Goal: Information Seeking & Learning: Learn about a topic

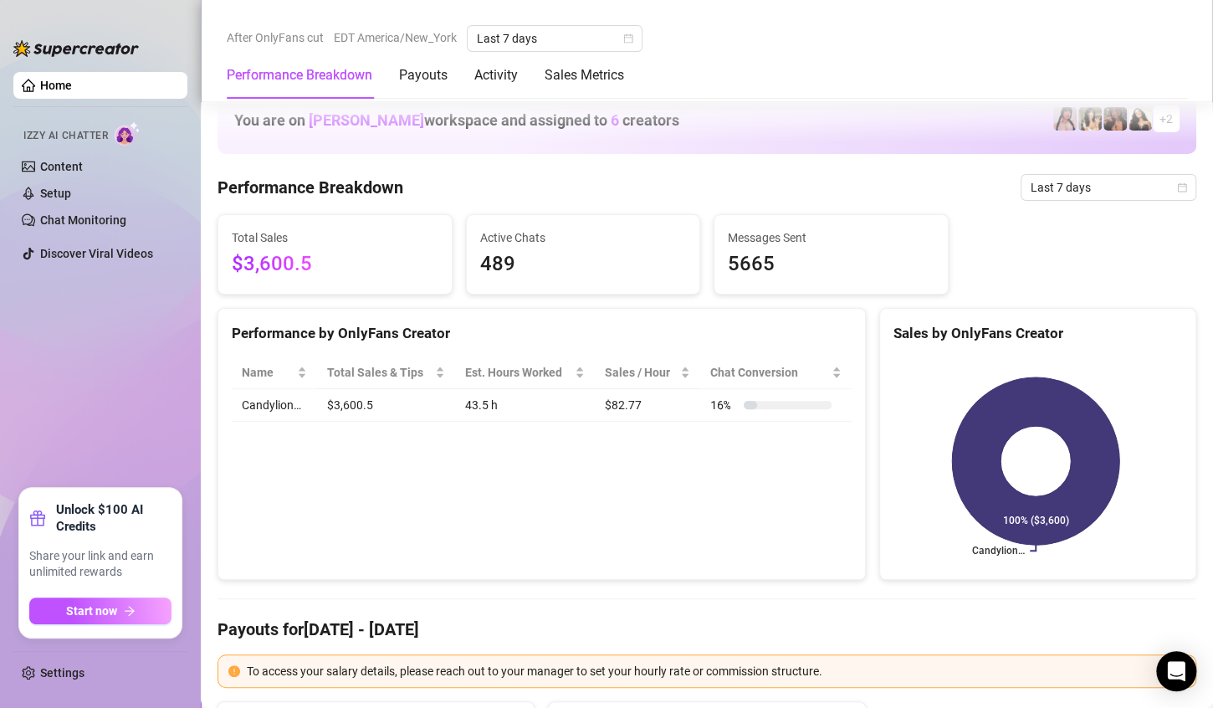
scroll to position [612, 0]
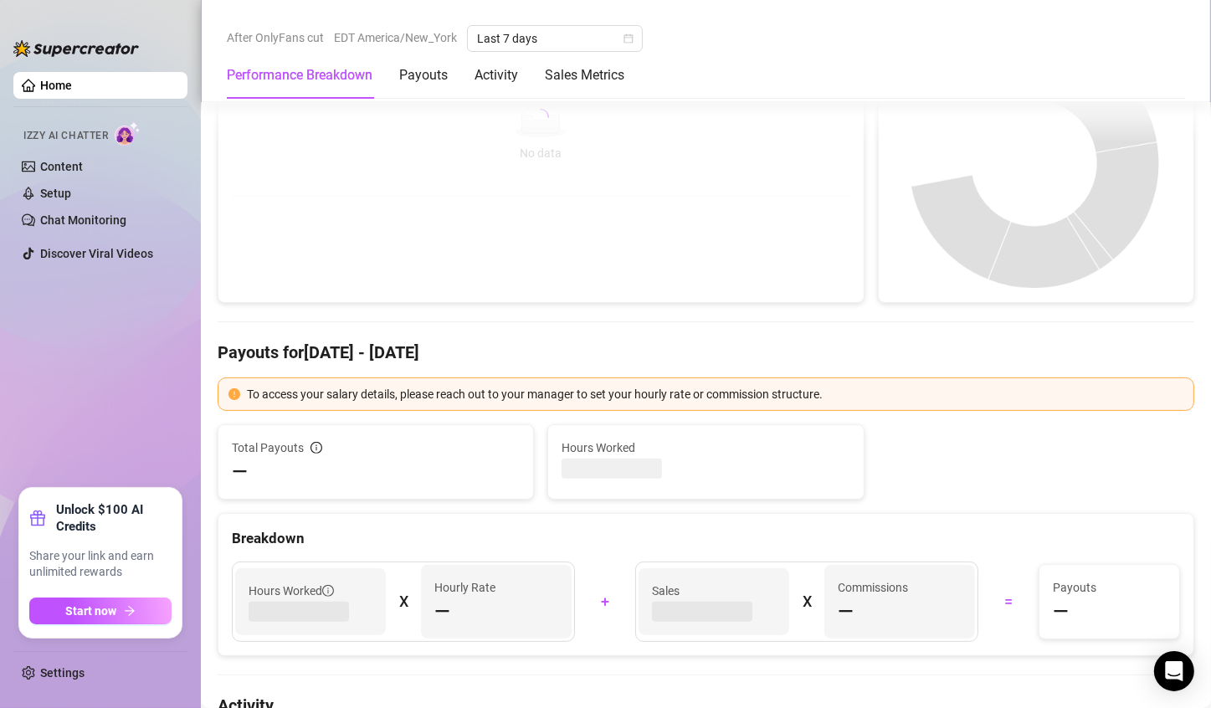
scroll to position [319, 0]
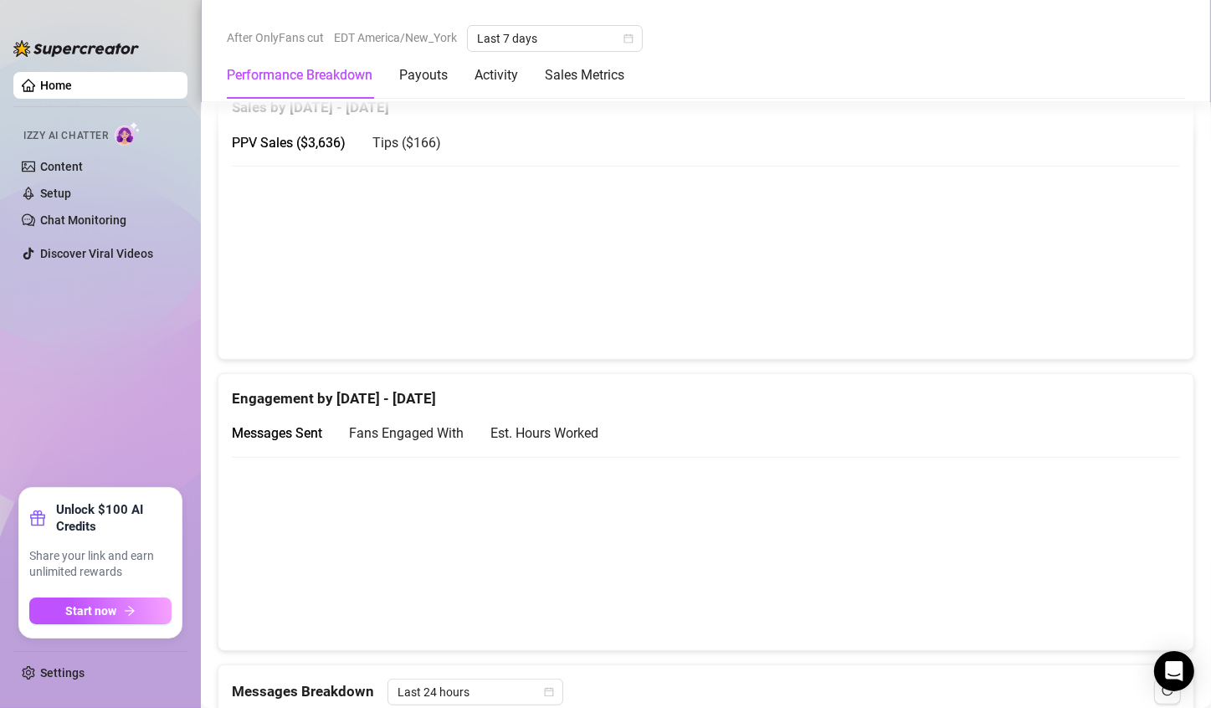
scroll to position [782, 0]
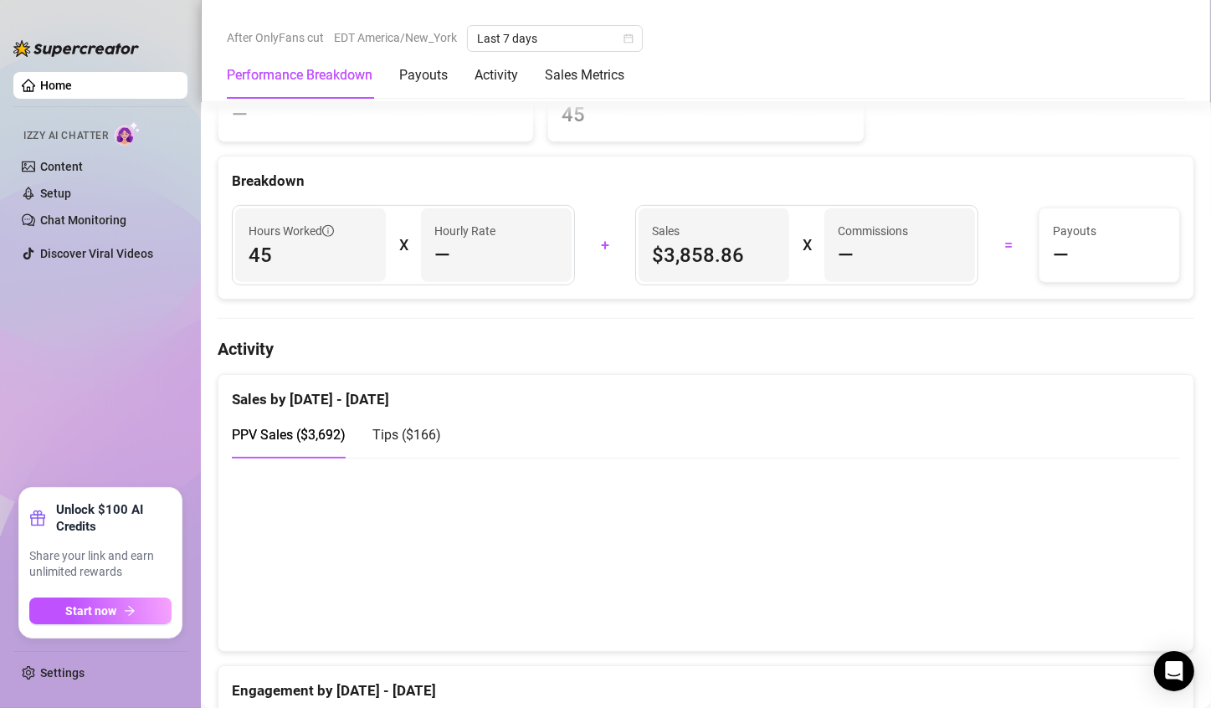
scroll to position [636, 0]
click at [1056, 535] on canvas at bounding box center [699, 552] width 935 height 167
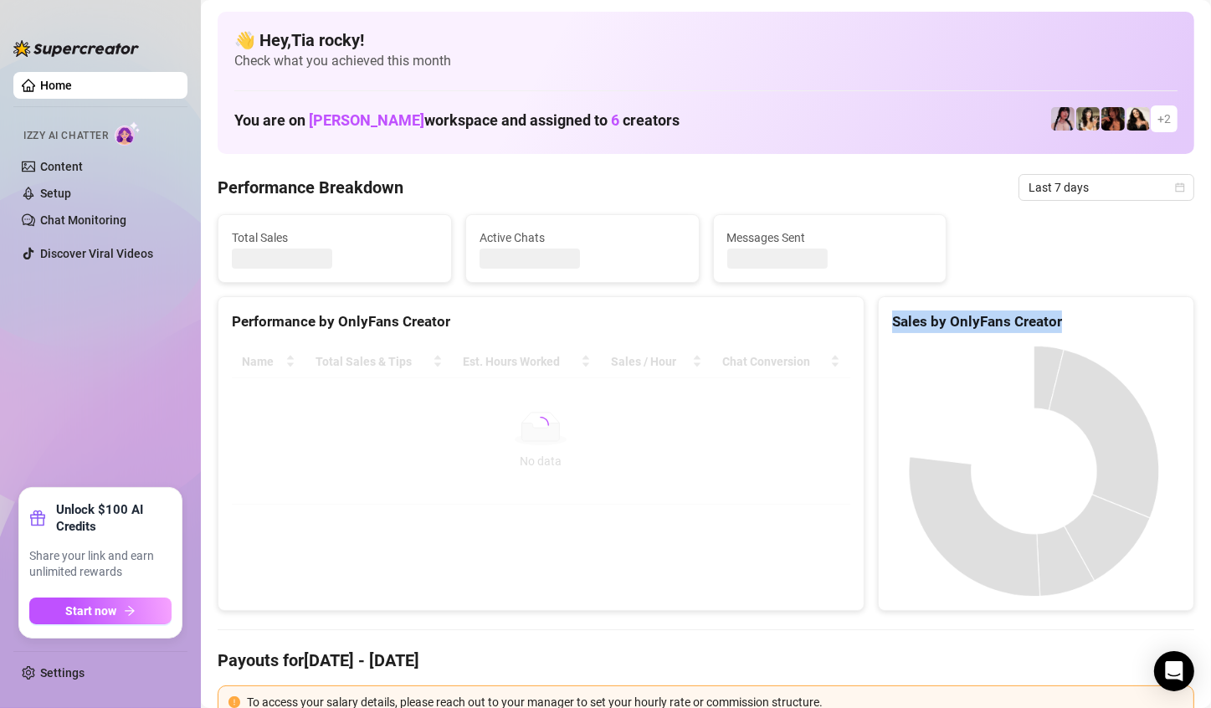
drag, startPoint x: 785, startPoint y: 452, endPoint x: 1007, endPoint y: 422, distance: 223.8
click at [1007, 422] on div "Performance by OnlyFans Creator Name Total Sales & Tips Est. Hours Worked Sales…" at bounding box center [706, 453] width 990 height 315
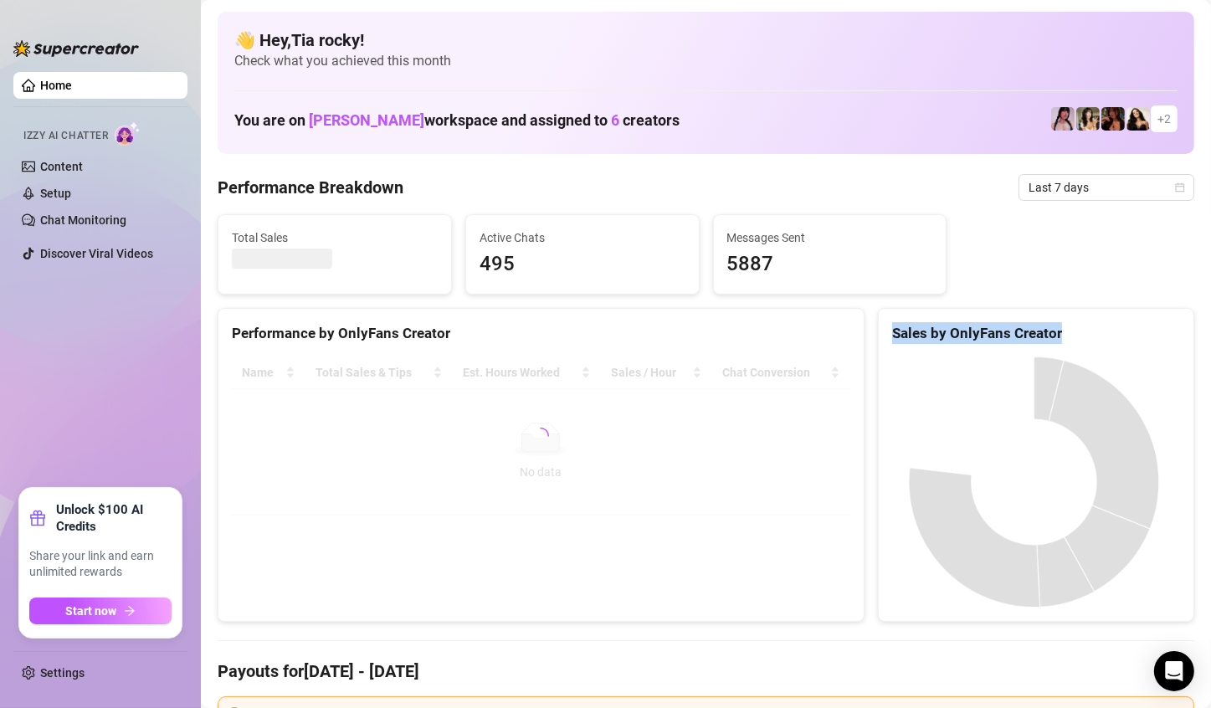
click at [1010, 318] on div "Sales by OnlyFans Creator" at bounding box center [1036, 327] width 315 height 36
drag, startPoint x: 1010, startPoint y: 318, endPoint x: 924, endPoint y: 330, distance: 87.1
click at [924, 330] on div "Sales by OnlyFans Creator" at bounding box center [1036, 327] width 315 height 36
click at [924, 330] on div "Sales by OnlyFans Creator" at bounding box center [1036, 333] width 288 height 23
drag, startPoint x: 924, startPoint y: 330, endPoint x: 982, endPoint y: 340, distance: 59.3
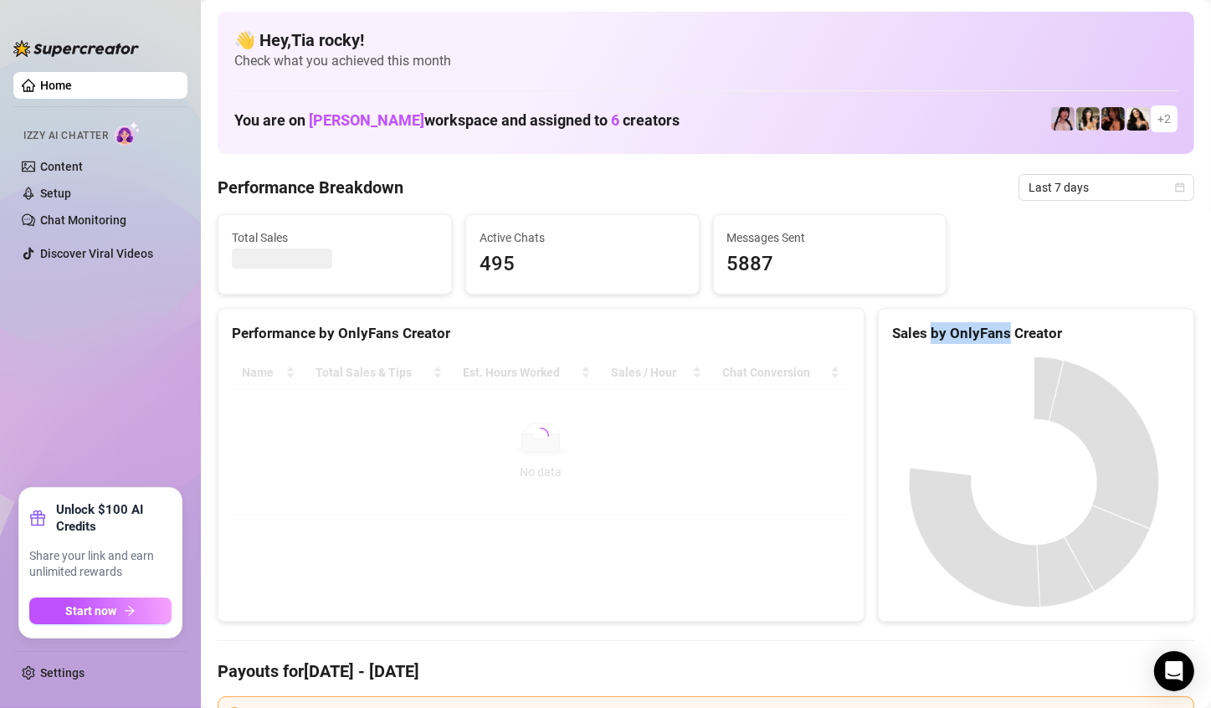
click at [982, 340] on div "Sales by OnlyFans Creator" at bounding box center [1036, 333] width 288 height 23
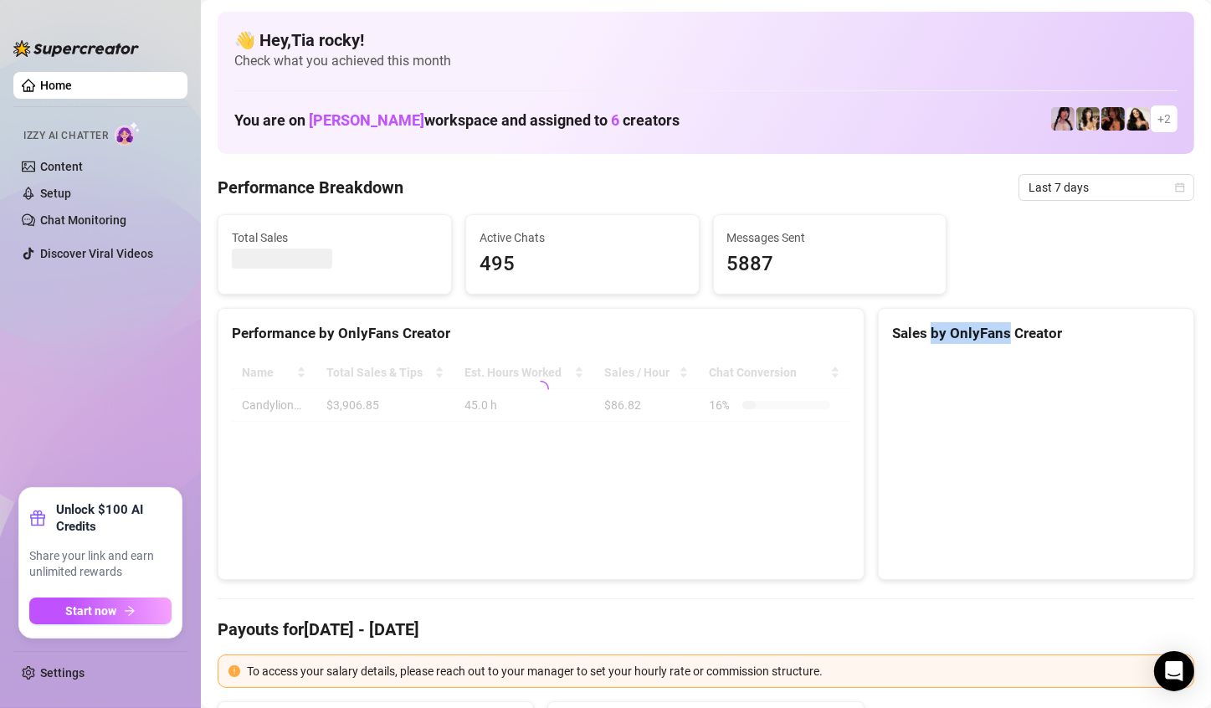
click at [982, 340] on div "Sales by OnlyFans Creator" at bounding box center [1036, 333] width 288 height 23
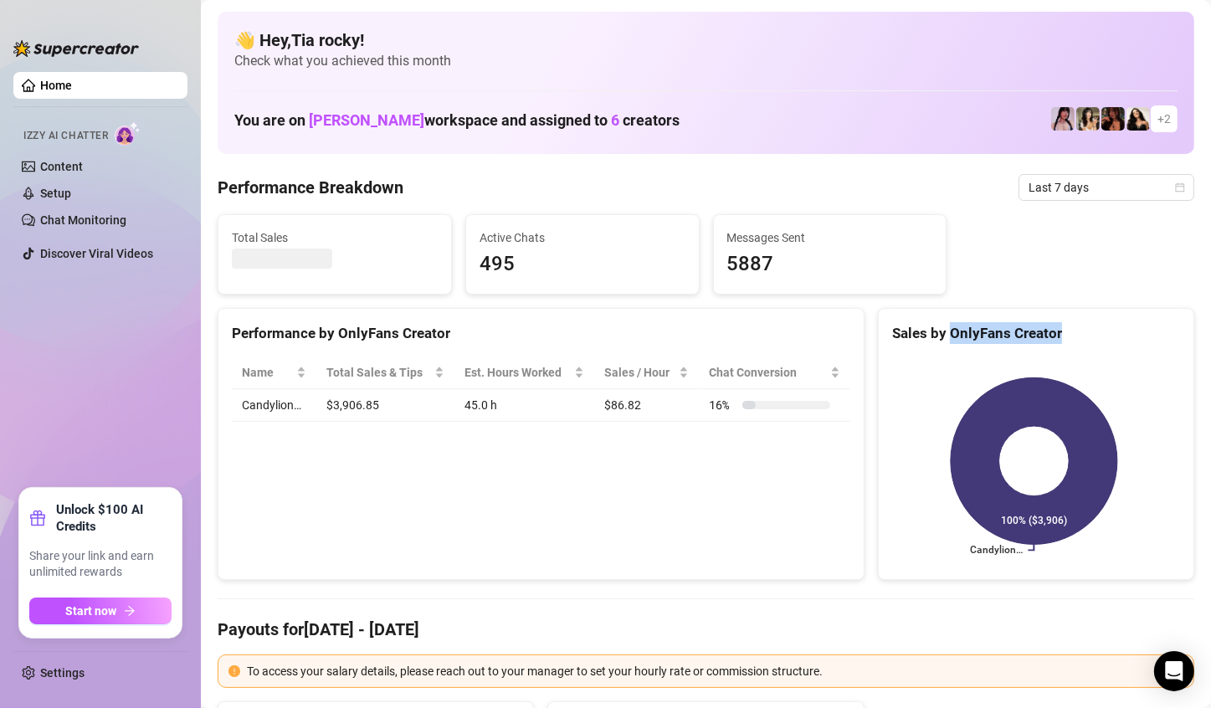
drag, startPoint x: 982, startPoint y: 340, endPoint x: 1014, endPoint y: 336, distance: 32.0
click at [1014, 336] on div "Sales by OnlyFans Creator" at bounding box center [1036, 333] width 288 height 23
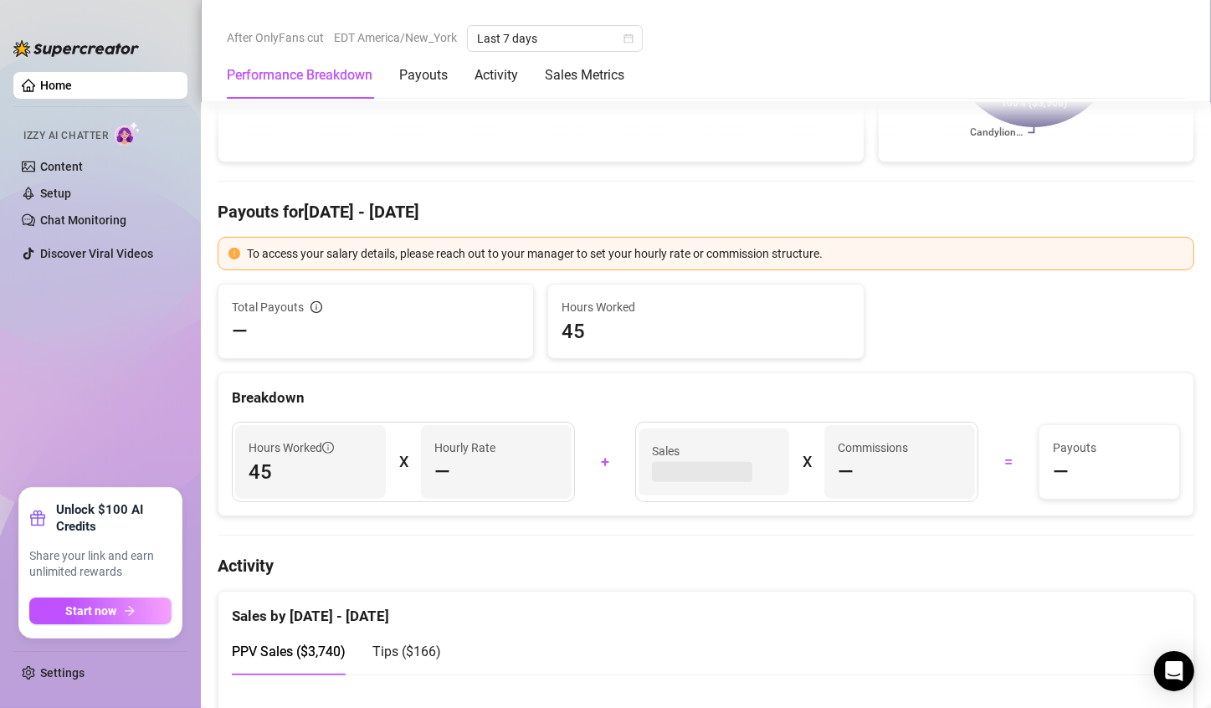
scroll to position [651, 0]
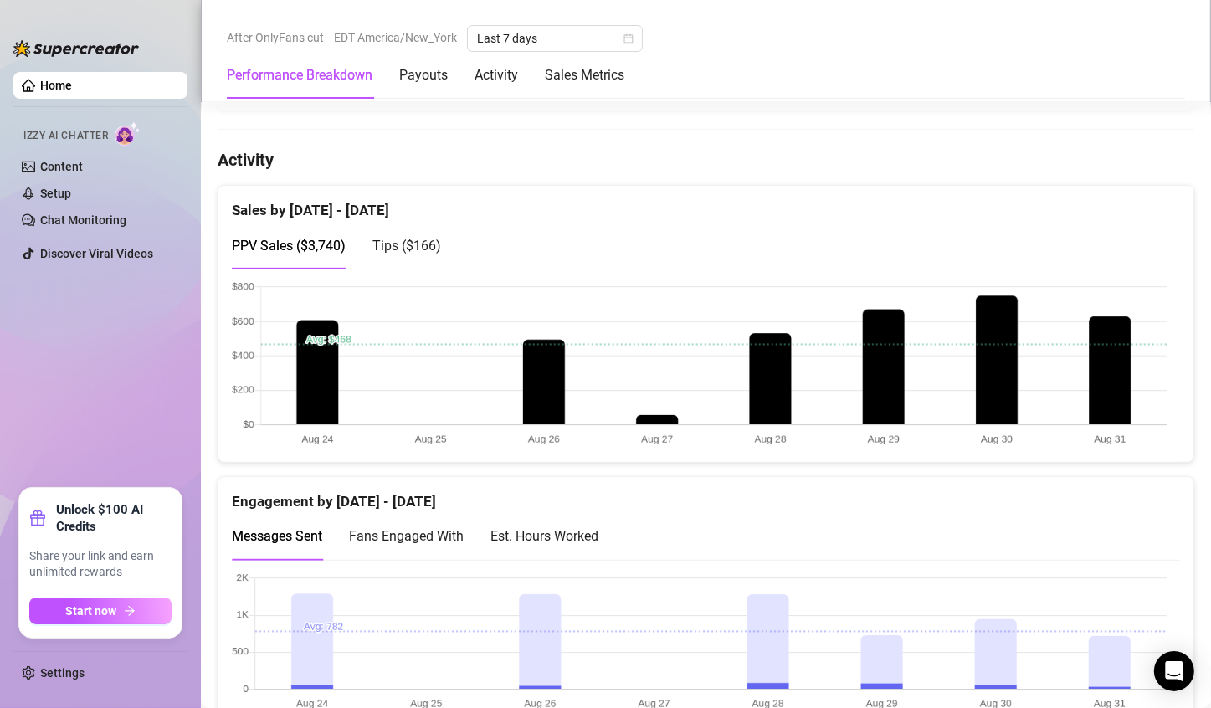
scroll to position [827, 0]
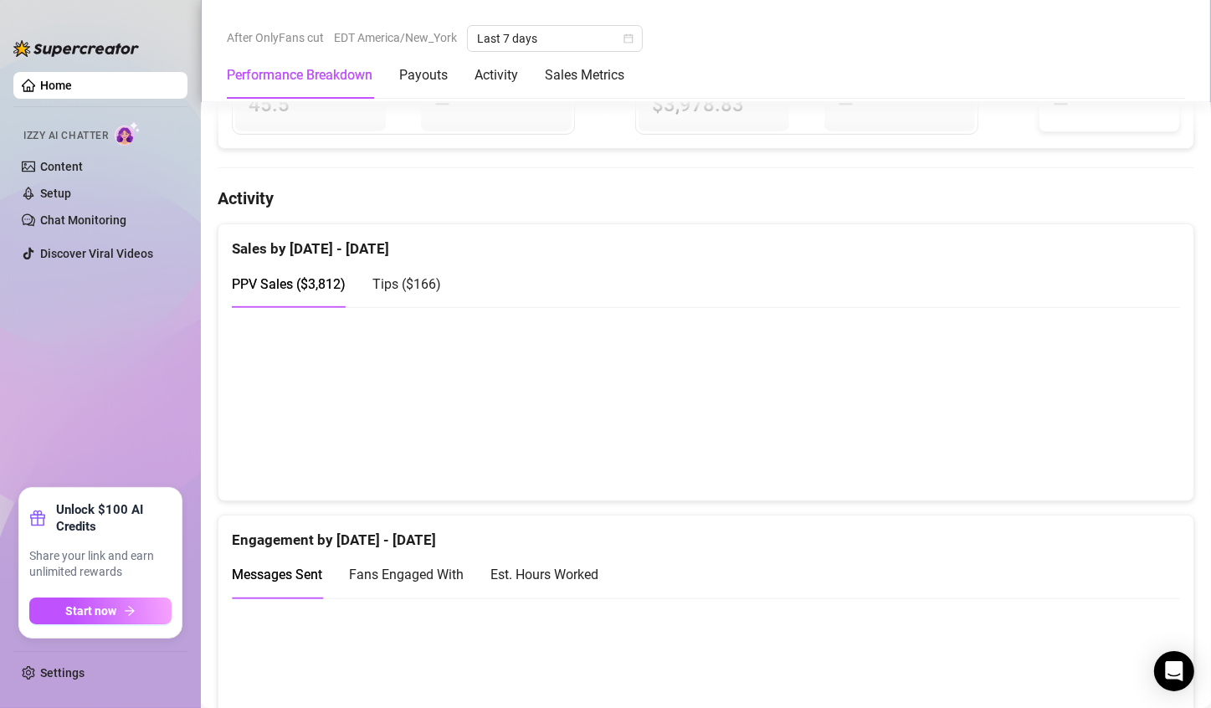
scroll to position [783, 0]
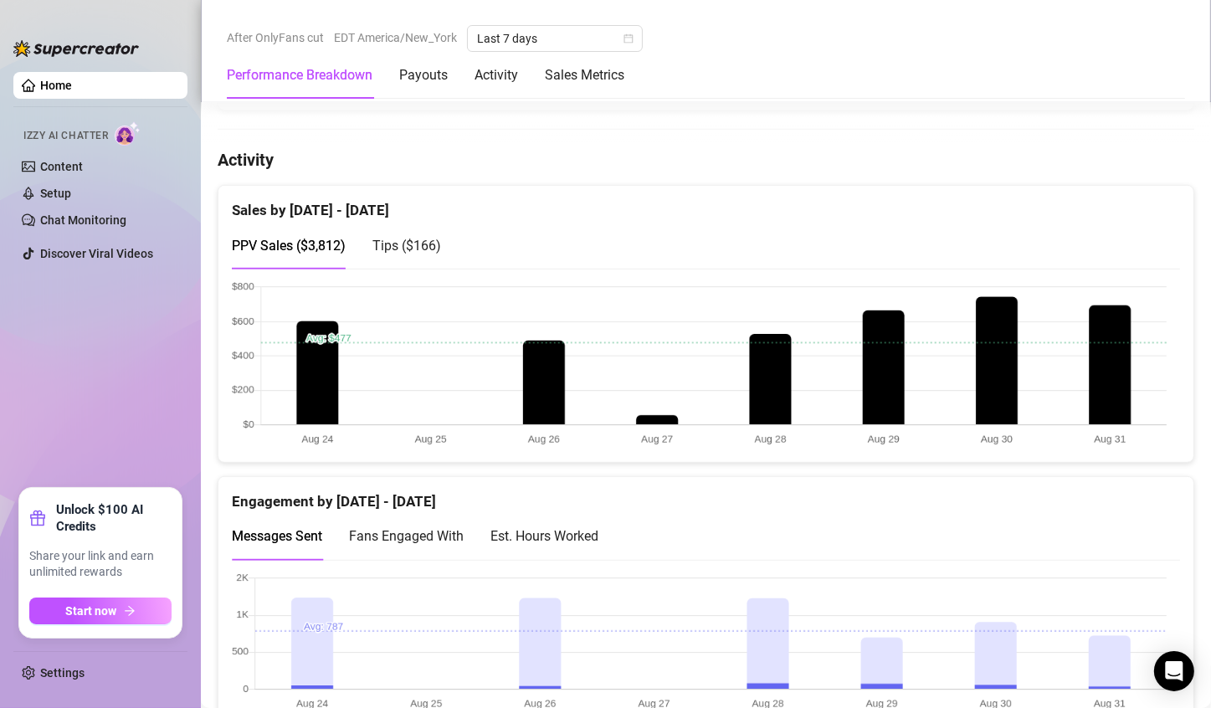
scroll to position [827, 0]
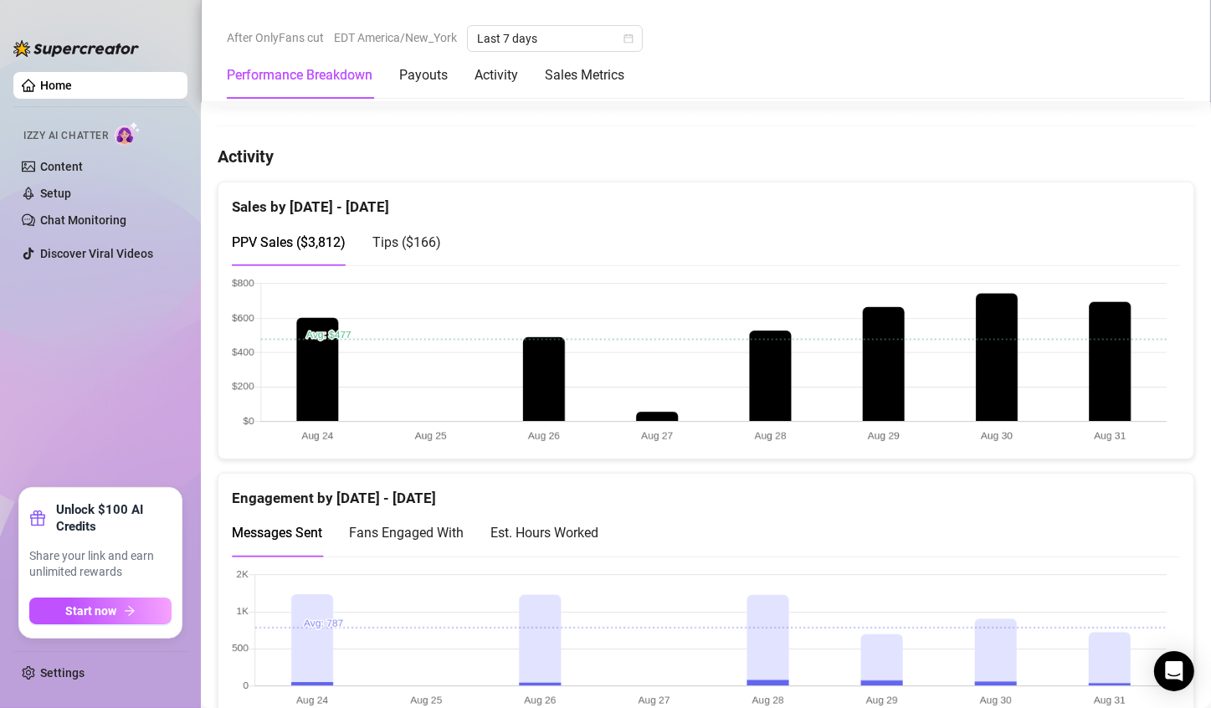
click at [959, 405] on canvas at bounding box center [699, 361] width 935 height 167
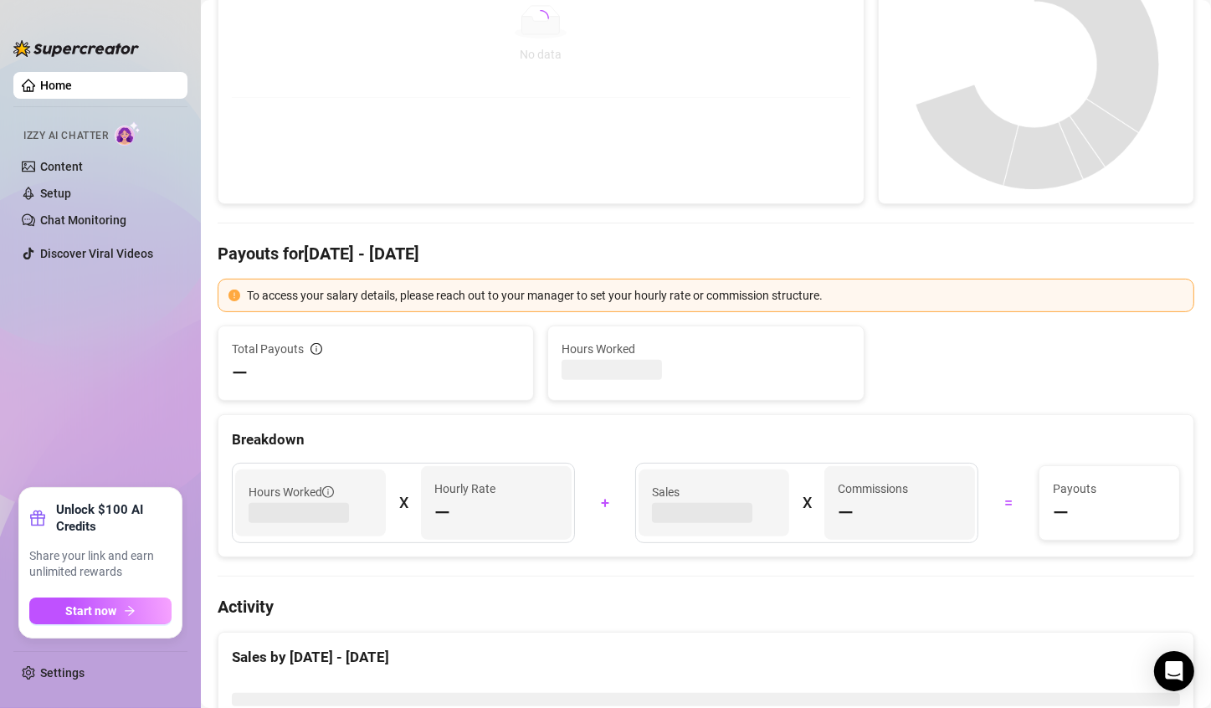
scroll to position [213, 0]
